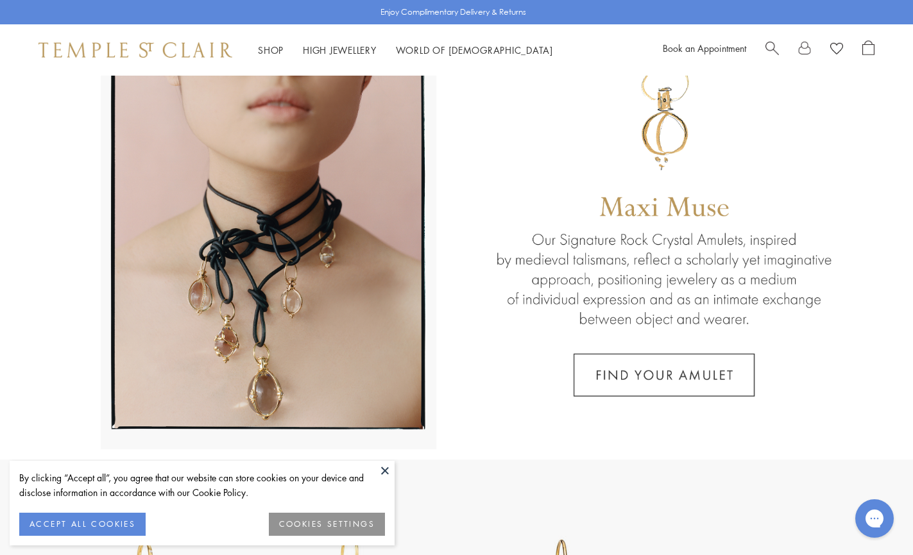
scroll to position [80, 0]
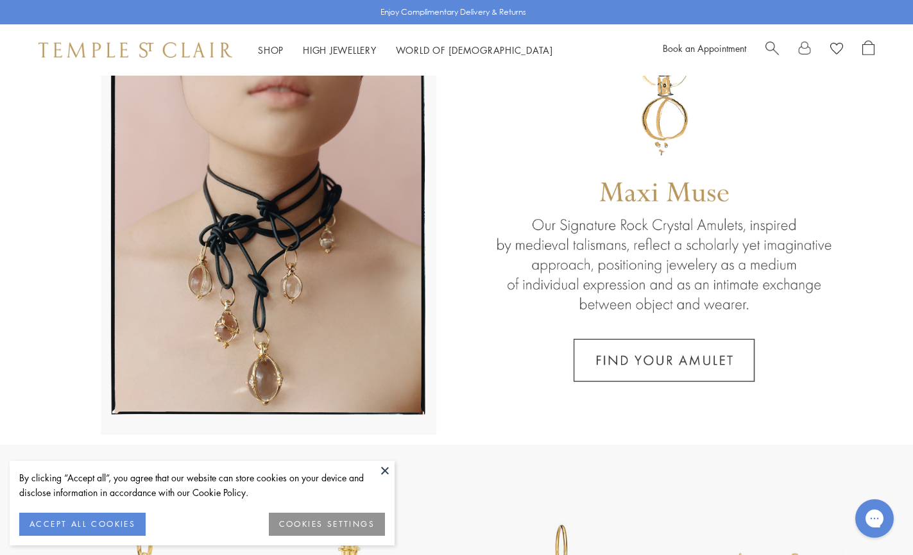
click at [118, 521] on button "ACCEPT ALL COOKIES" at bounding box center [82, 524] width 126 height 23
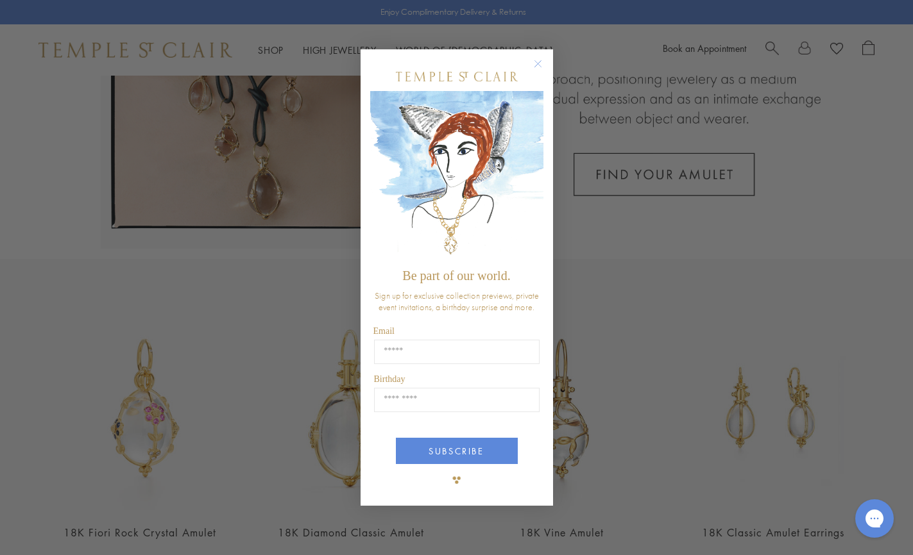
scroll to position [275, 0]
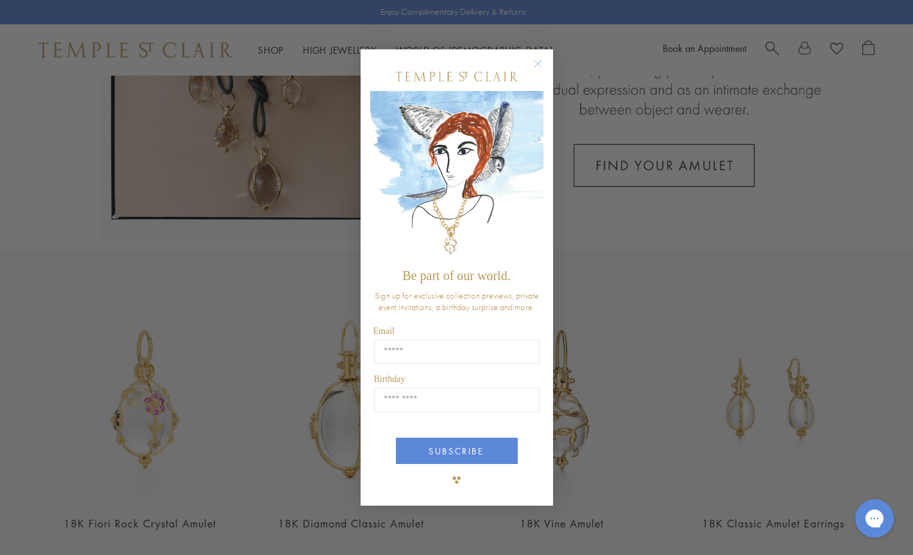
click at [536, 65] on circle "Close dialog" at bounding box center [537, 63] width 15 height 15
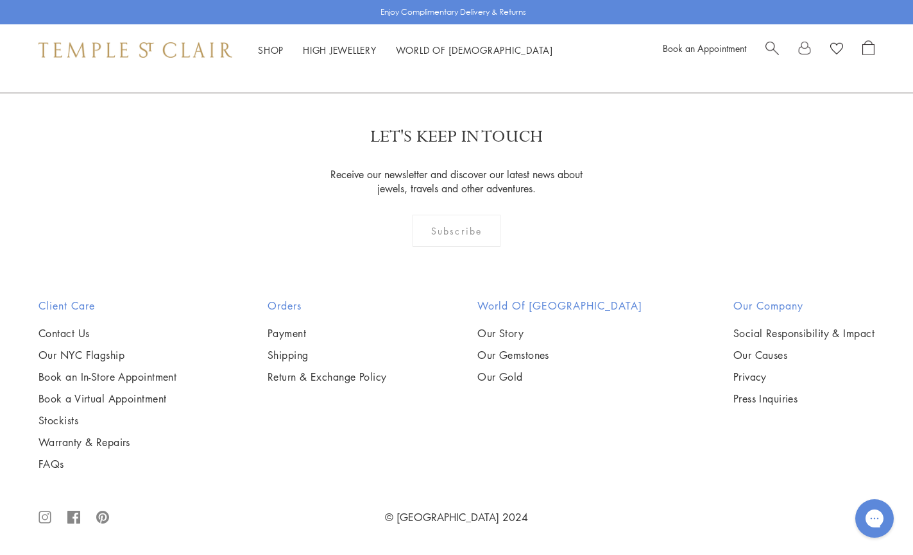
scroll to position [2556, 0]
click at [536, 337] on link "Our Story" at bounding box center [559, 333] width 165 height 14
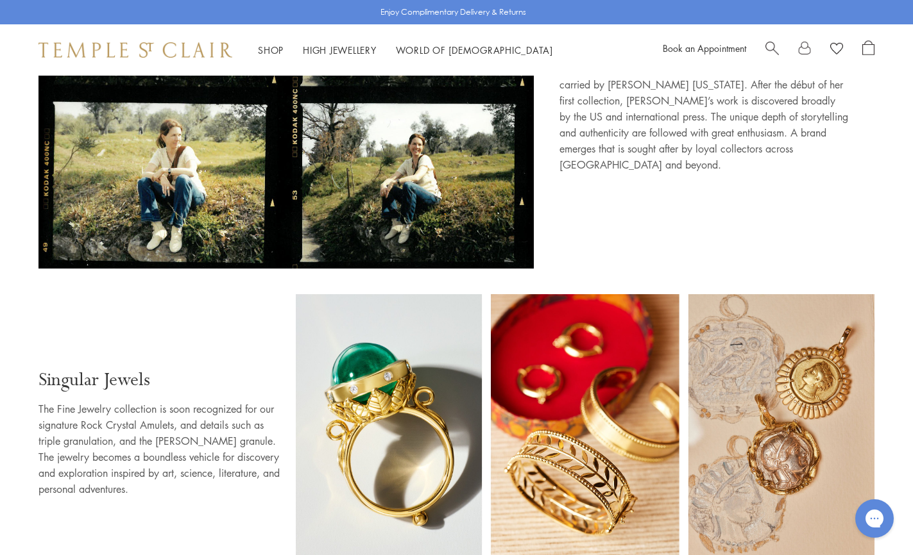
scroll to position [634, 0]
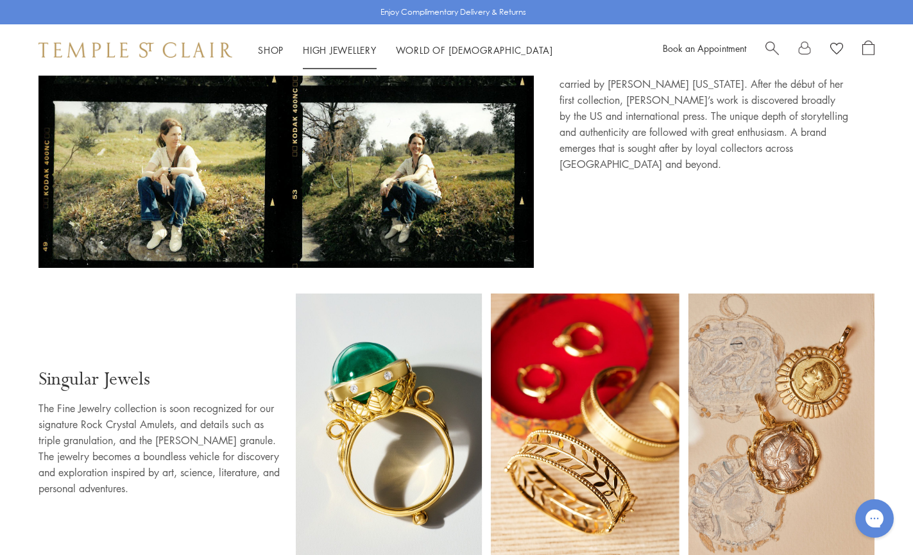
click at [339, 49] on link "High Jewellery High Jewellery" at bounding box center [340, 50] width 74 height 13
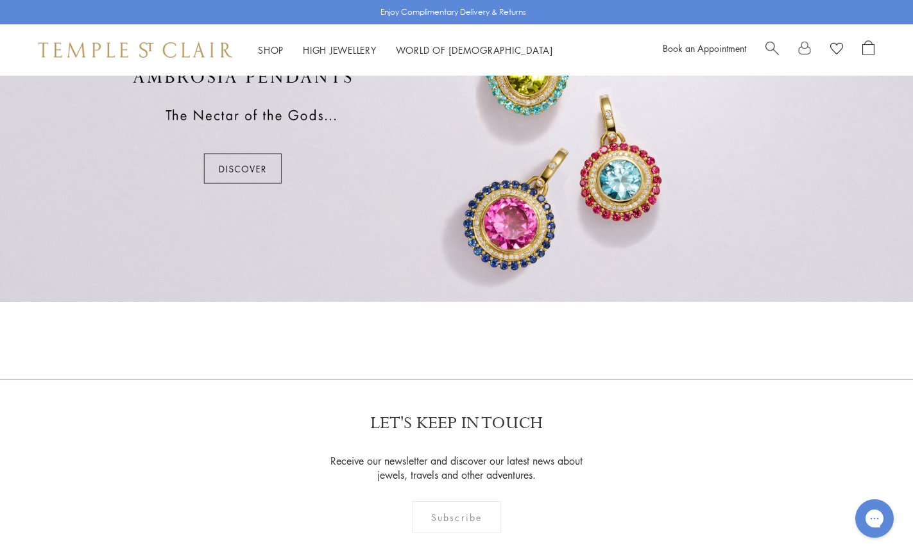
scroll to position [714, 0]
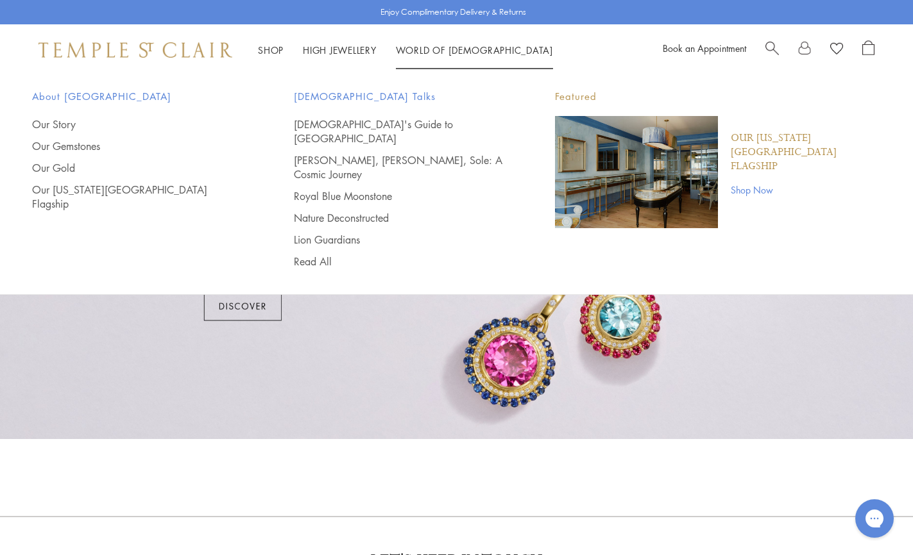
click at [426, 46] on link "World of Temple World of Temple" at bounding box center [474, 50] width 157 height 13
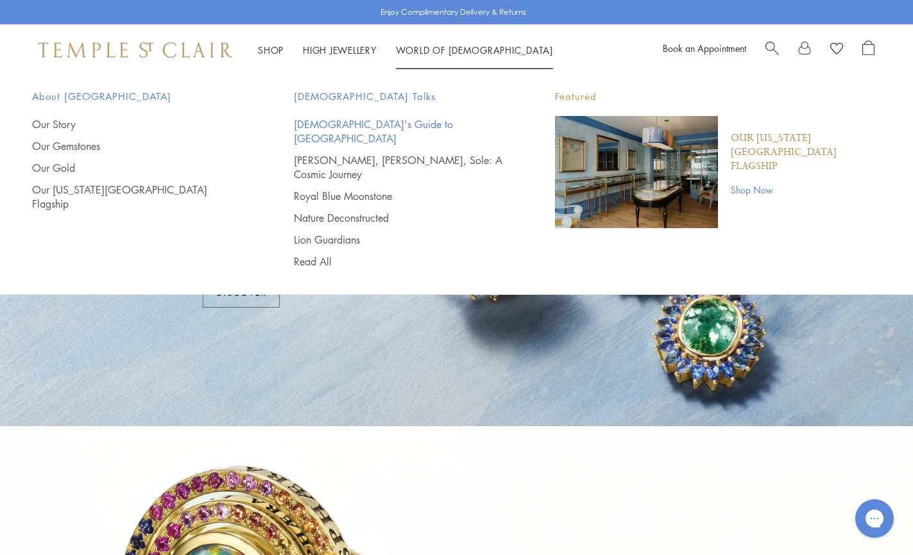
click at [350, 121] on link "[DEMOGRAPHIC_DATA]'s Guide to [GEOGRAPHIC_DATA]" at bounding box center [399, 131] width 210 height 28
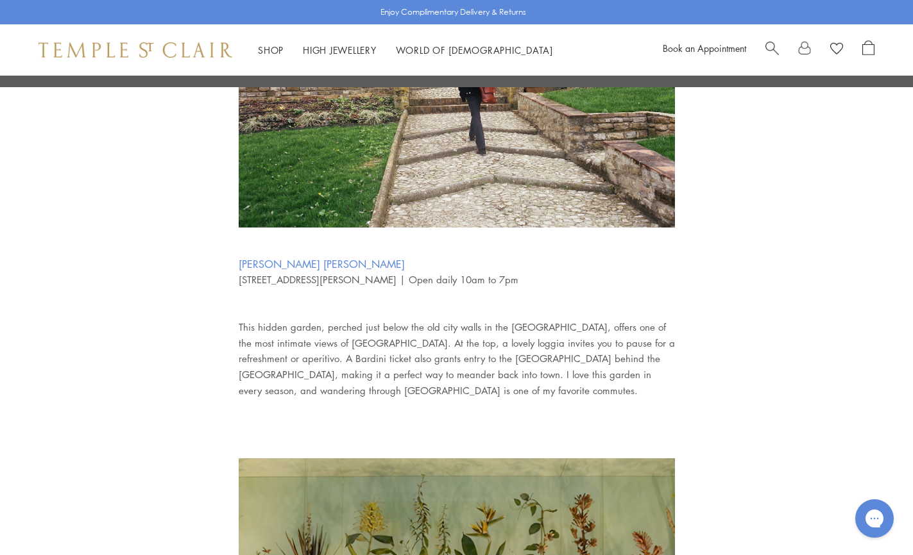
scroll to position [1364, 0]
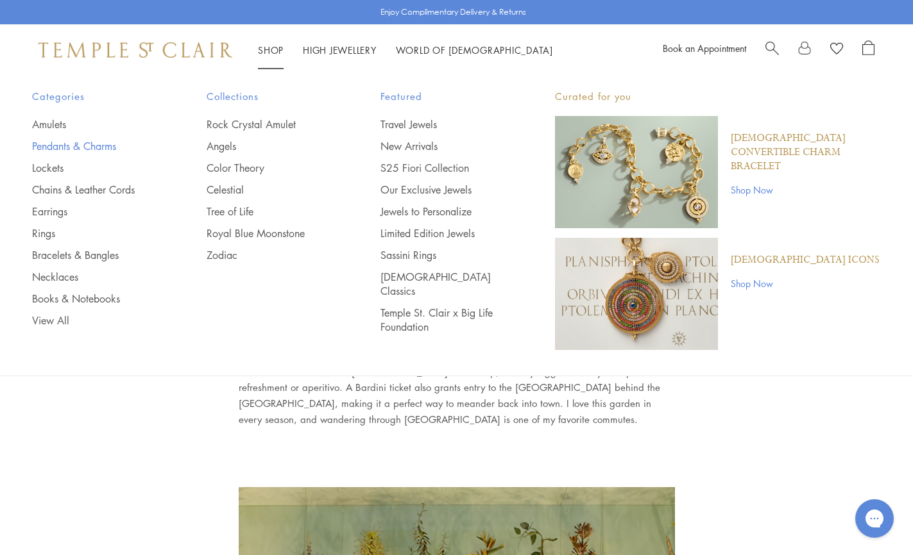
click at [88, 145] on link "Pendants & Charms" at bounding box center [93, 146] width 123 height 14
click at [85, 252] on link "Bracelets & Bangles" at bounding box center [93, 255] width 123 height 14
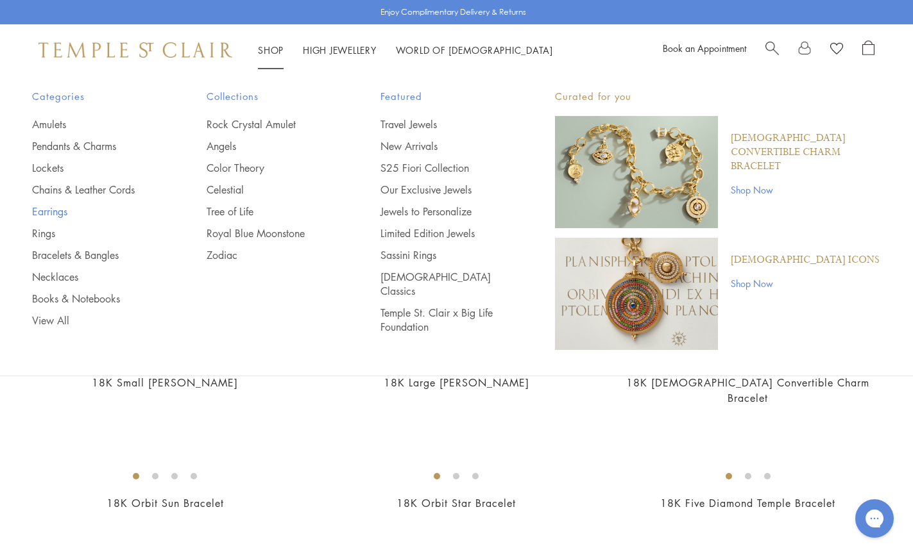
click at [56, 211] on link "Earrings" at bounding box center [93, 212] width 123 height 14
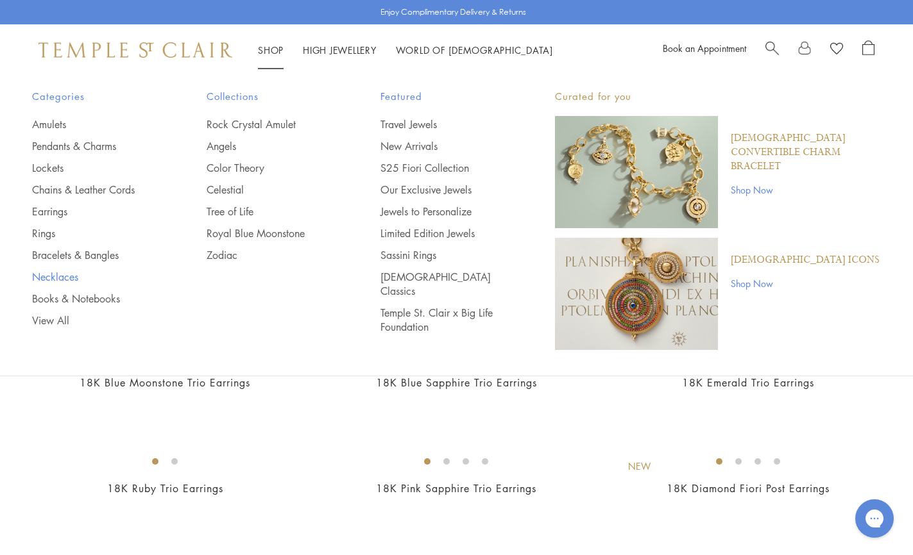
click at [60, 275] on link "Necklaces" at bounding box center [93, 277] width 123 height 14
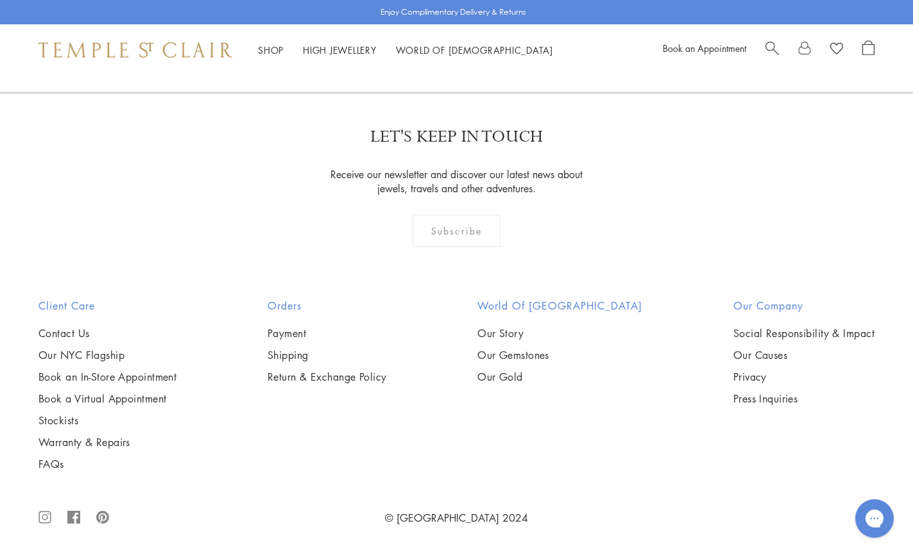
scroll to position [2507, 0]
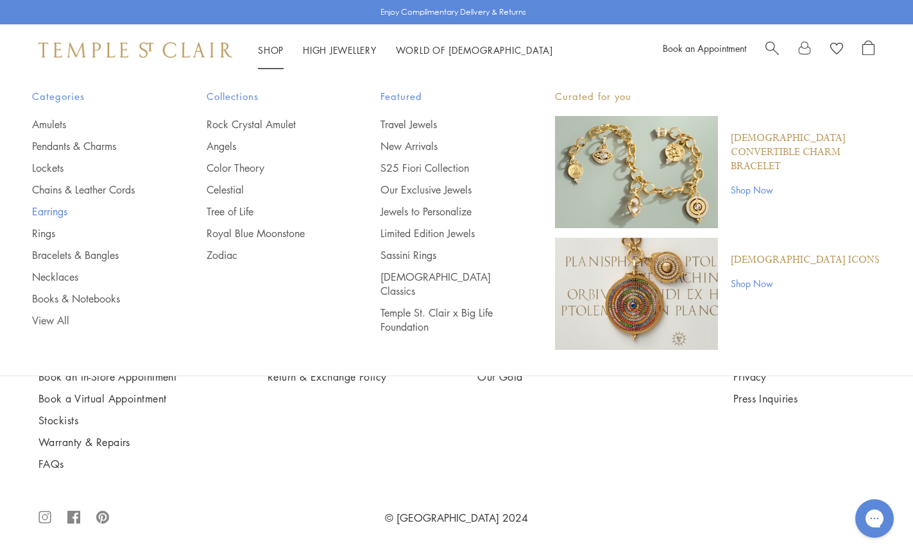
click at [61, 210] on link "Earrings" at bounding box center [93, 212] width 123 height 14
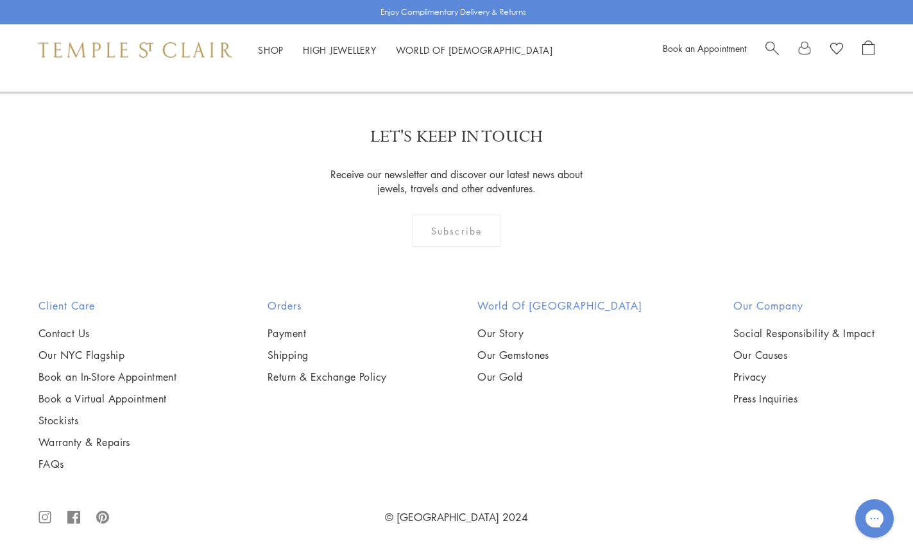
scroll to position [3297, 0]
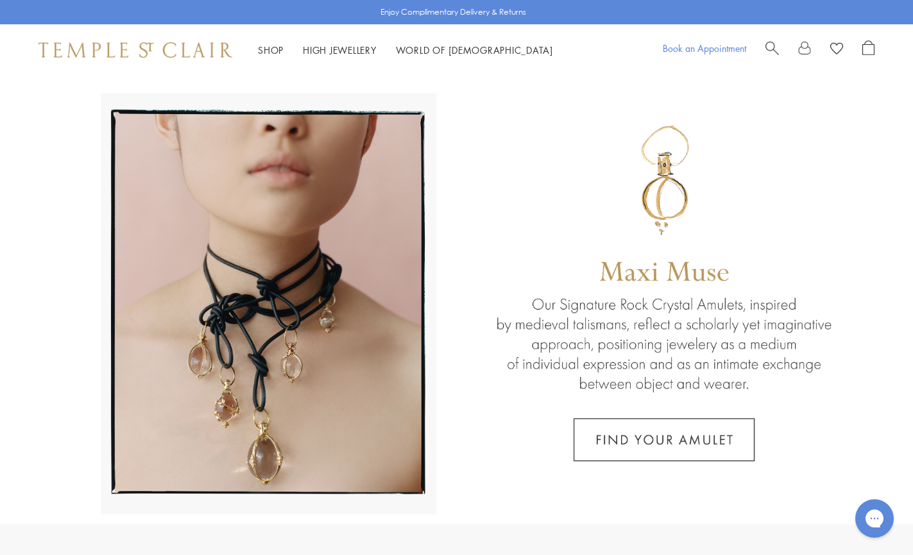
click at [691, 47] on link "Book an Appointment" at bounding box center [704, 48] width 83 height 13
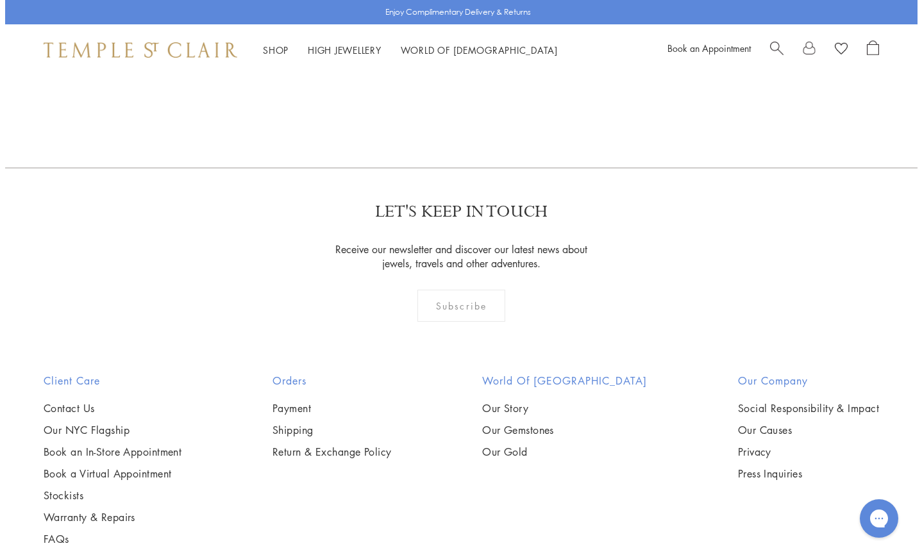
scroll to position [446, 0]
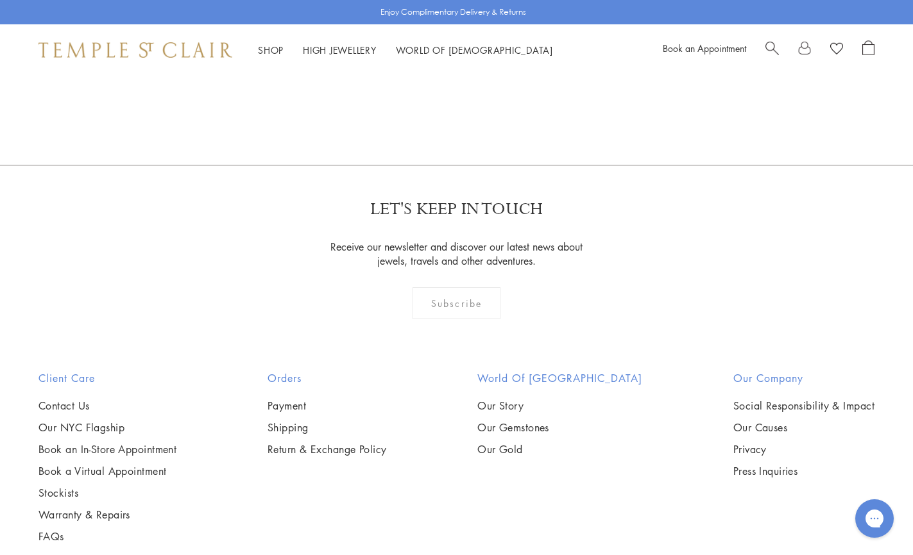
click at [450, 300] on div "Subscribe" at bounding box center [456, 303] width 88 height 32
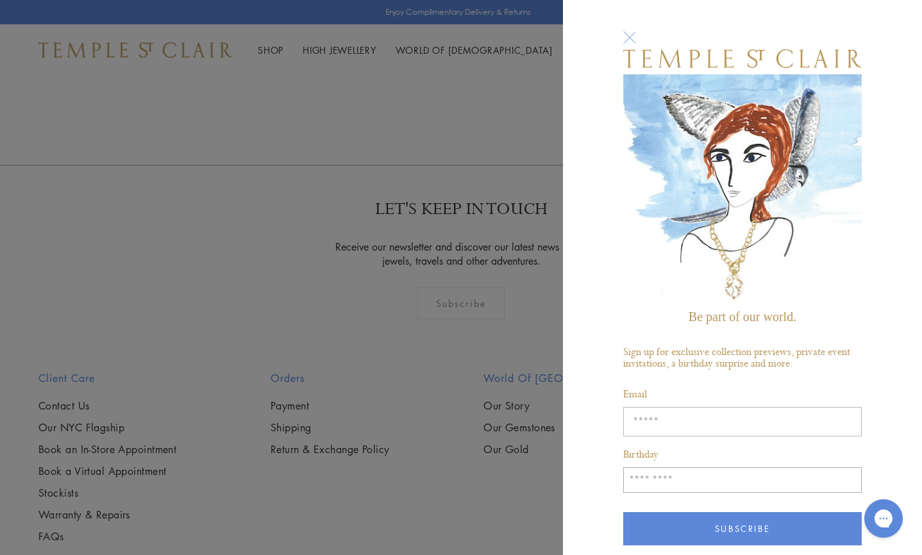
type input "**********"
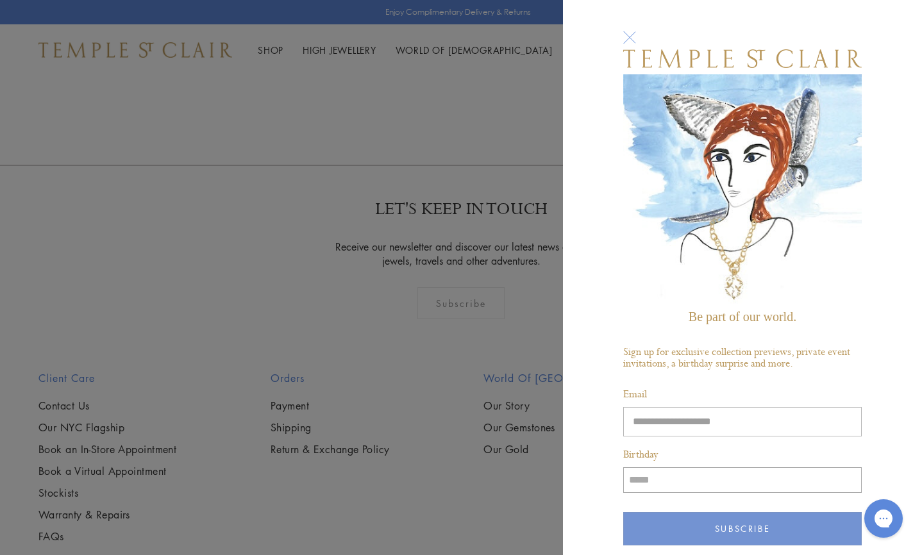
type input "*****"
click at [728, 519] on button "Subscribe" at bounding box center [742, 528] width 239 height 33
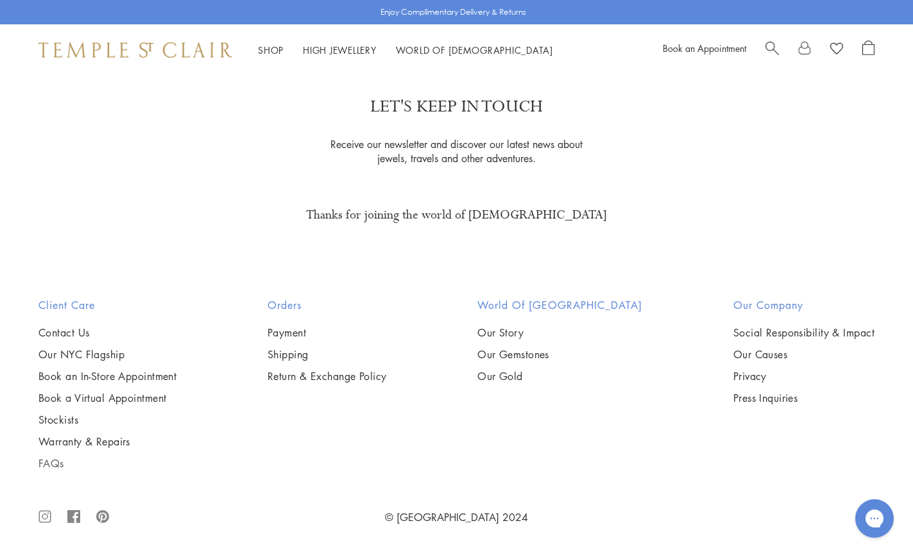
click at [56, 462] on link "FAQs" at bounding box center [107, 464] width 138 height 14
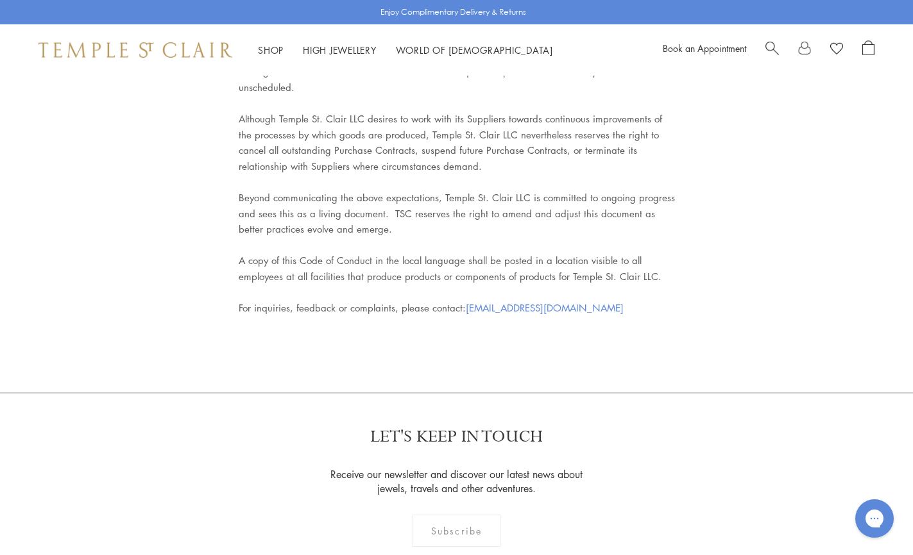
scroll to position [5706, 0]
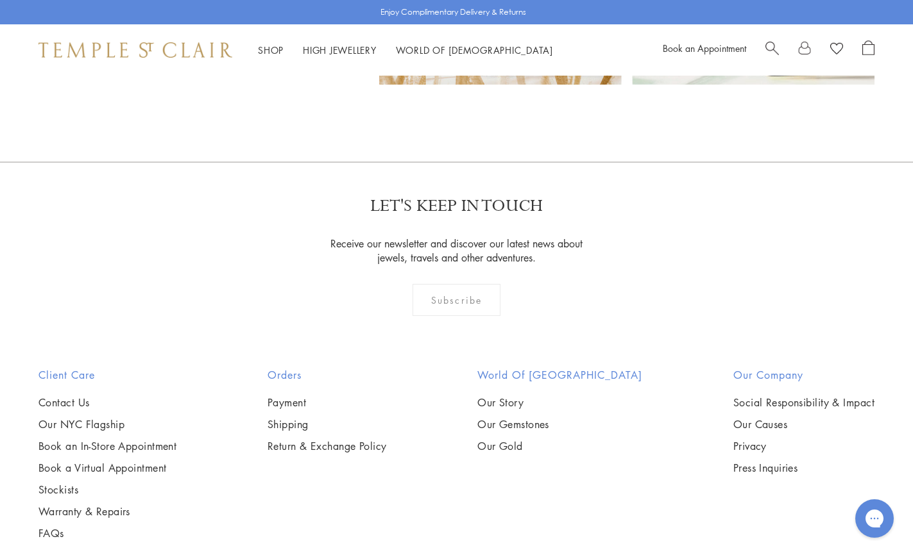
scroll to position [8107, 0]
click at [81, 396] on link "Contact Us" at bounding box center [107, 403] width 138 height 14
